Goal: Navigation & Orientation: Find specific page/section

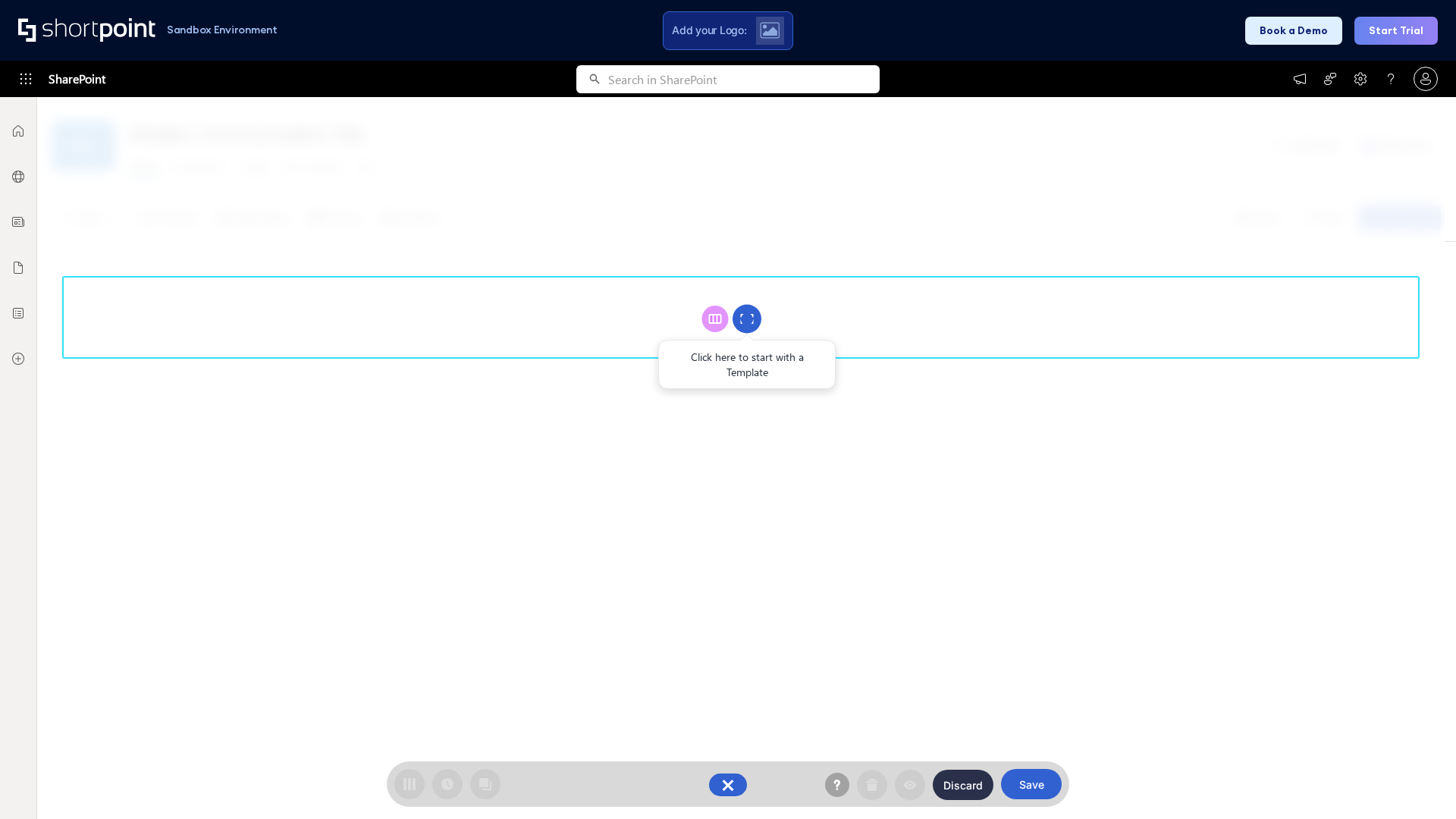
click at [747, 319] on circle at bounding box center [747, 320] width 29 height 29
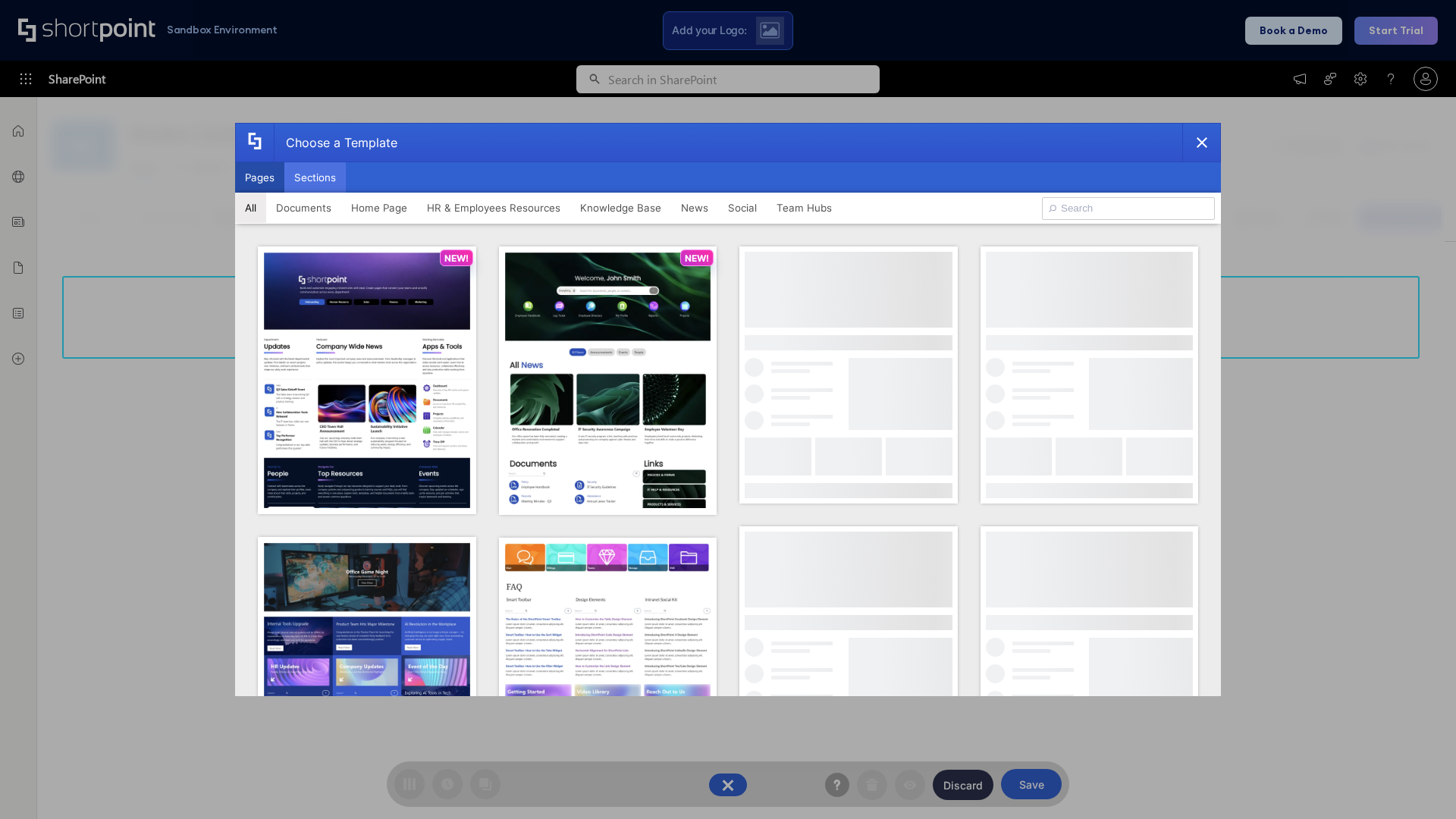
click at [315, 177] on button "Sections" at bounding box center [315, 177] width 61 height 30
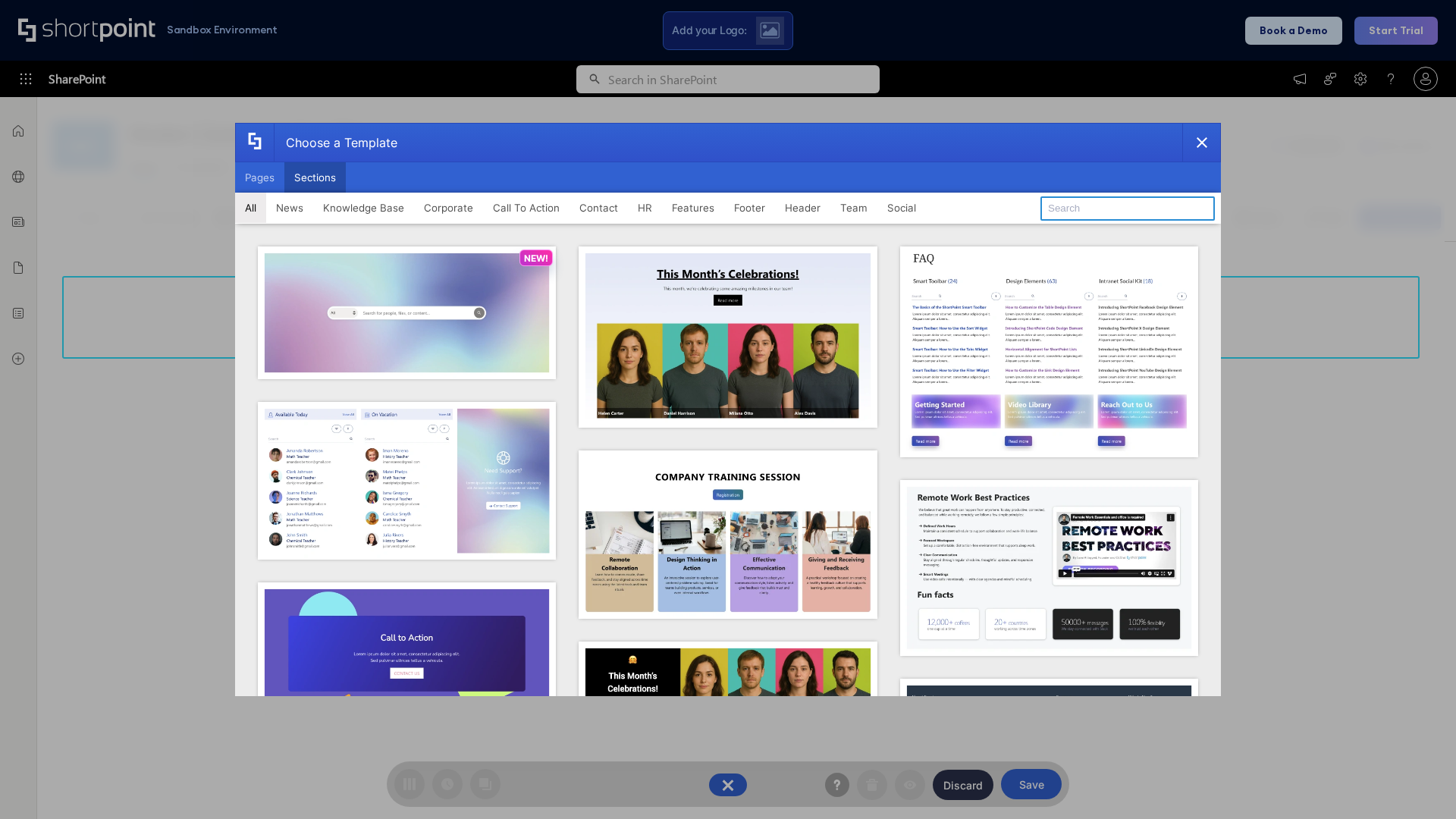
type input "Meet The Team 2"
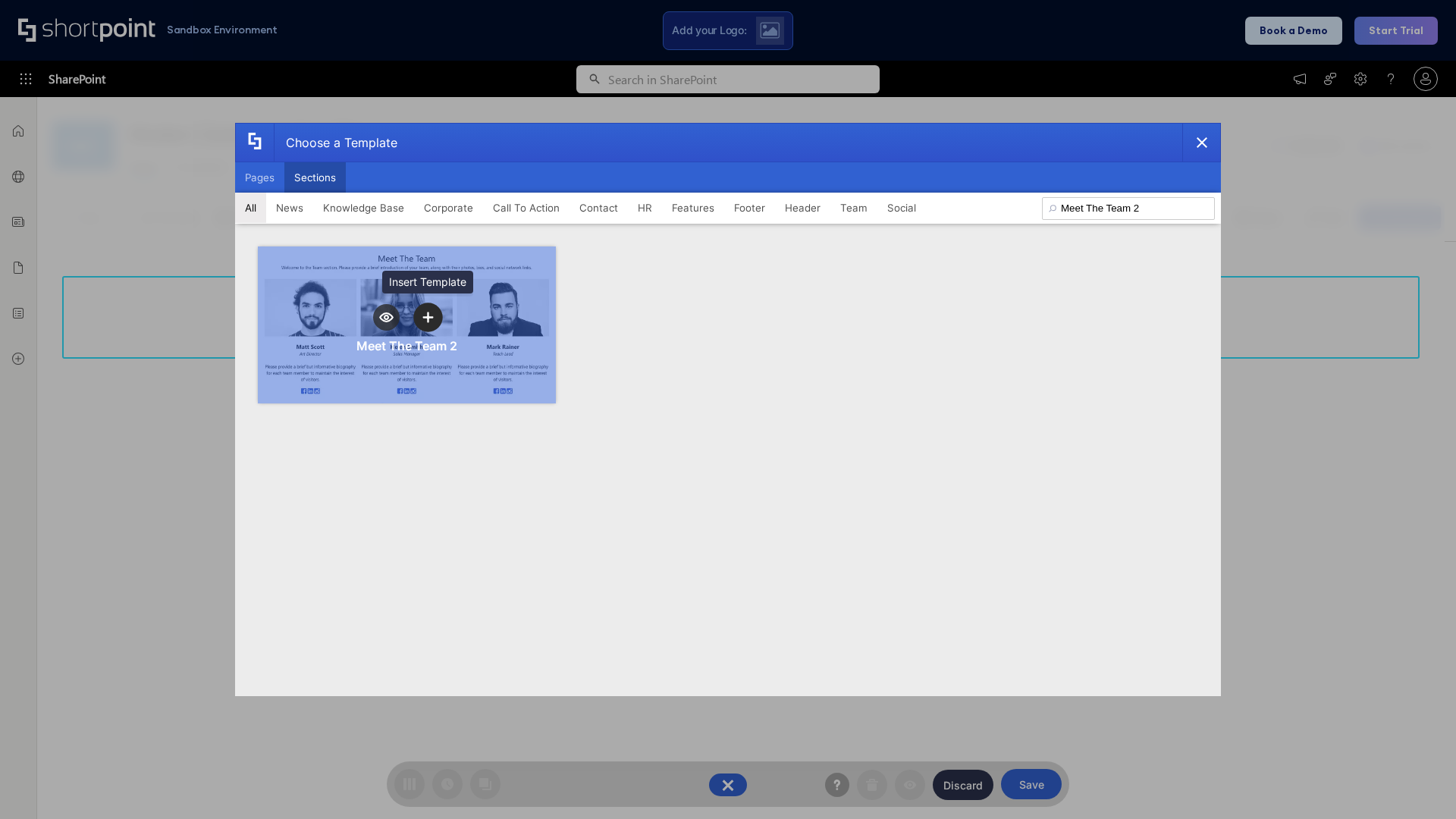
click at [428, 317] on icon "template selector" at bounding box center [427, 317] width 10 height 10
